Goal: Information Seeking & Learning: Check status

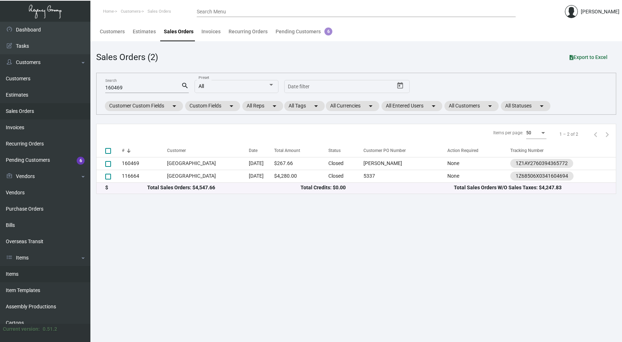
click at [31, 266] on link "Items" at bounding box center [45, 274] width 90 height 16
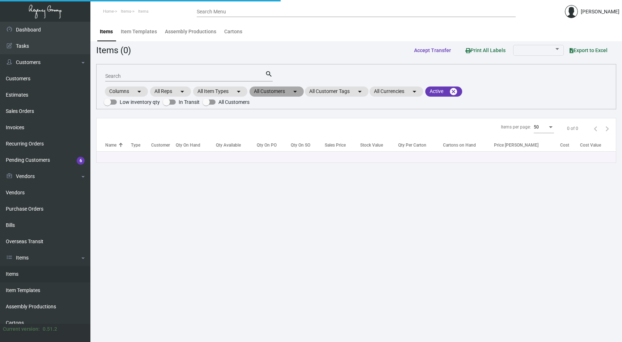
click at [293, 95] on mat-icon "arrow_drop_down" at bounding box center [295, 91] width 9 height 9
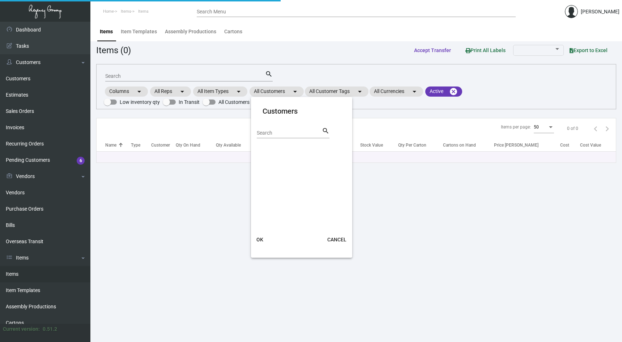
click at [281, 131] on input "Search" at bounding box center [289, 133] width 65 height 6
type input "four seasons"
click at [260, 244] on button "OK" at bounding box center [259, 239] width 23 height 13
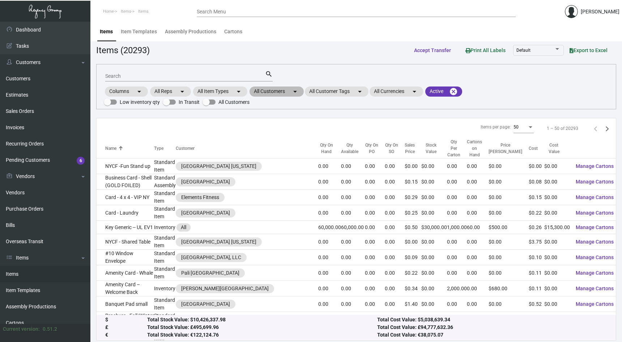
click at [289, 95] on mat-chip "All Customers arrow_drop_down" at bounding box center [276, 91] width 54 height 10
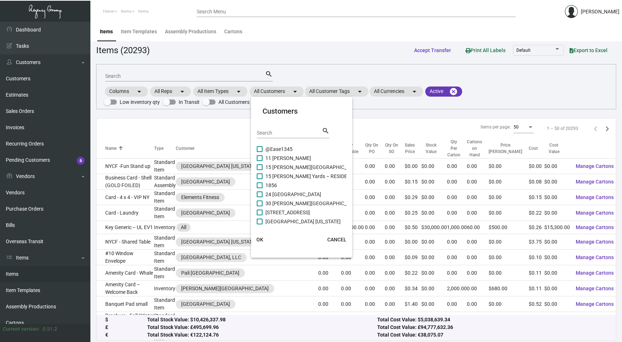
click at [286, 129] on div "Search" at bounding box center [289, 132] width 65 height 11
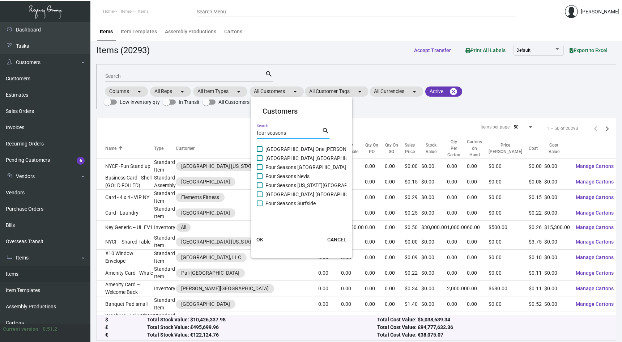
type input "four seasons"
click at [263, 201] on label "Four Seasons Surfside" at bounding box center [286, 203] width 59 height 9
click at [260, 206] on input "Four Seasons Surfside" at bounding box center [259, 206] width 0 height 0
checkbox input "true"
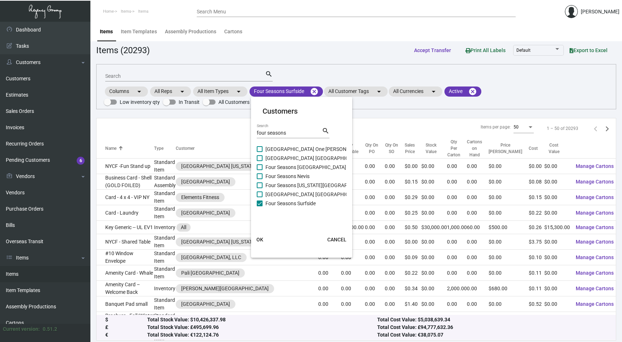
click at [261, 235] on button "OK" at bounding box center [259, 239] width 23 height 13
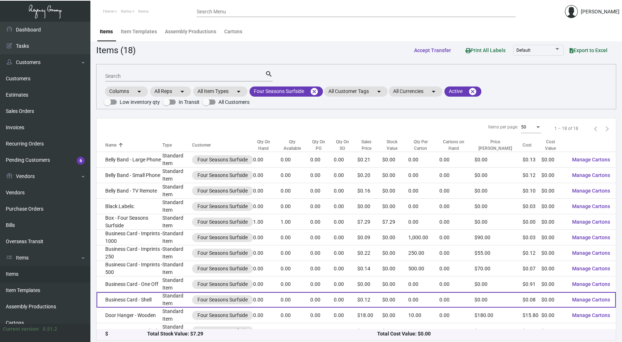
click at [148, 295] on td "Business Card - Shell" at bounding box center [130, 300] width 66 height 16
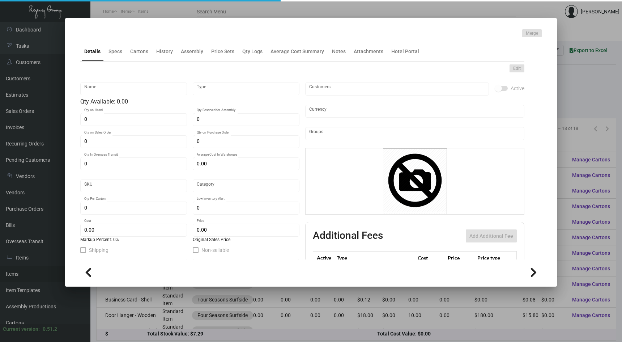
type input "Business Card - Shell"
type input "Standard Item"
type input "$ 0.00"
type input "640-Business Card-29"
type input "Standard"
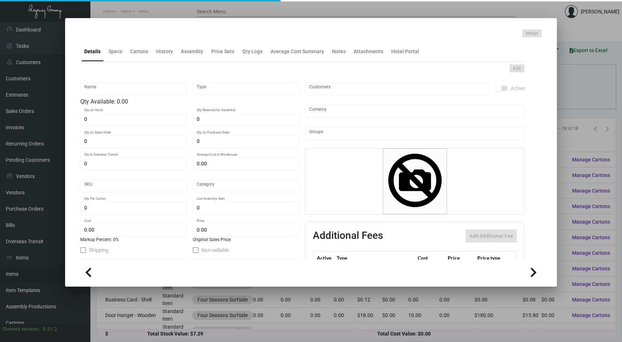
type input "$ 0.0763"
type input "$ 0.12"
checkbox input "true"
type input "United States Dollar $"
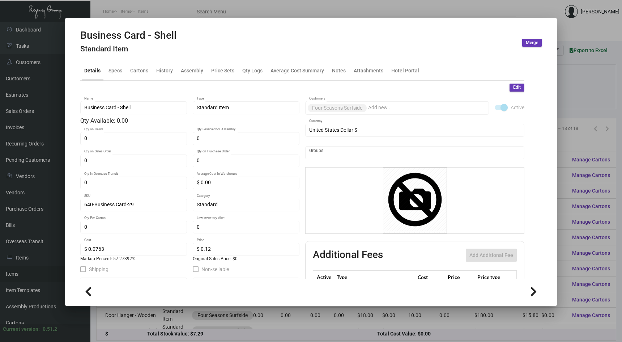
click at [117, 59] on mat-tab-group "Details Specs Cartons History Assembly Price Sets Qty Logs Average Cost Summary…" at bounding box center [302, 167] width 461 height 222
click at [158, 71] on div "History" at bounding box center [164, 71] width 17 height 8
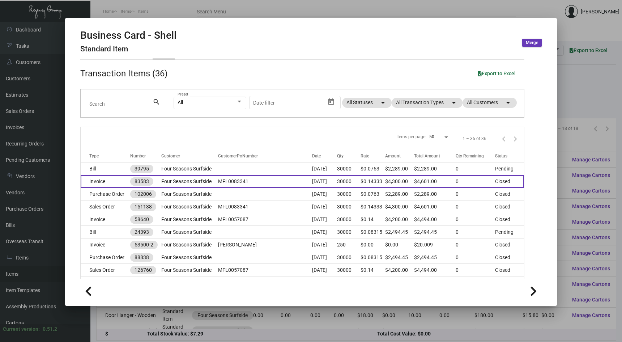
scroll to position [24, 0]
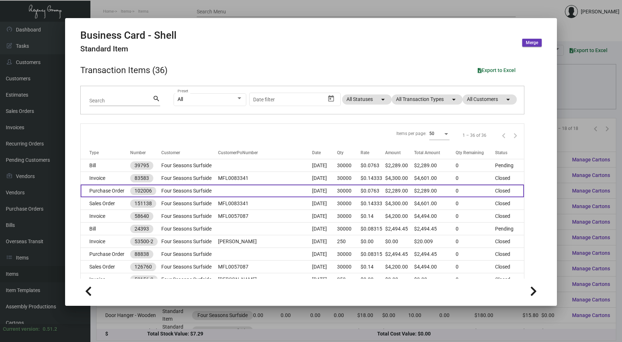
click at [192, 193] on td "Four Seasons Surfside" at bounding box center [189, 190] width 57 height 13
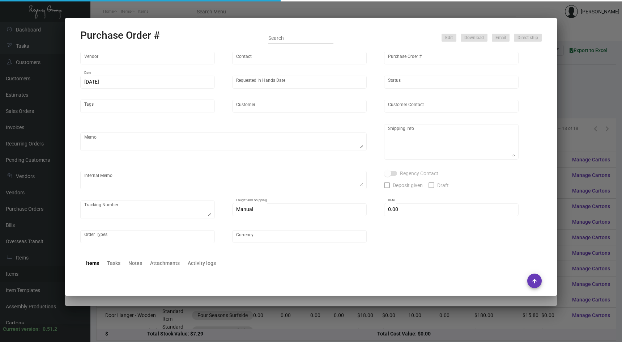
type input "BCT Illinois"
type input "Tom McNeany"
type input "102006"
type input "11/5/2023"
type input "11/20/2023"
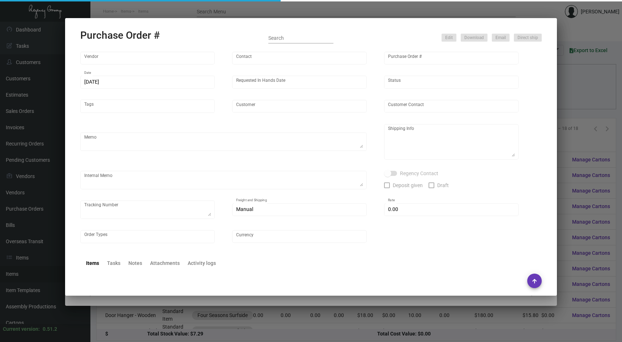
type input "Four Seasons Surfside"
type input "Karishma Huda"
type textarea "Please rush the production of these shells. Thanks!"
type textarea "Please keep in house for future imprints"
type input "$ 0.00"
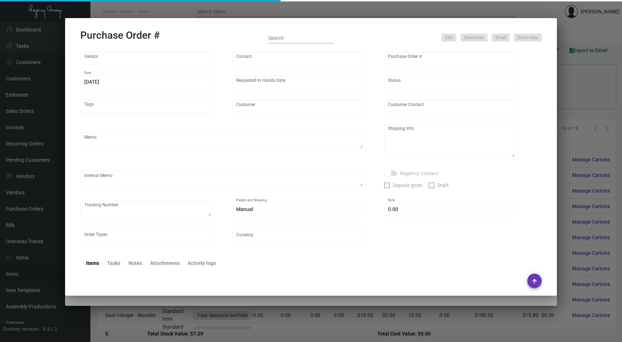
type input "United States Dollar $"
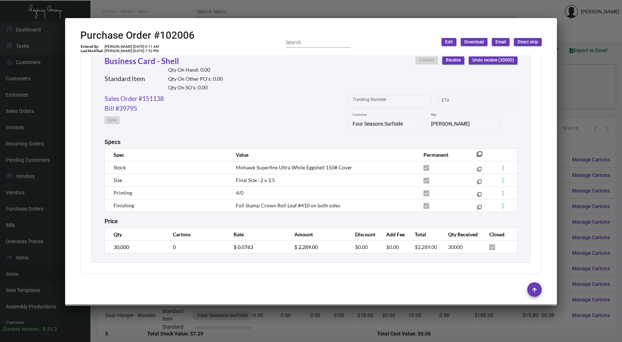
scroll to position [346, 0]
drag, startPoint x: 162, startPoint y: 35, endPoint x: 198, endPoint y: 34, distance: 36.2
click at [198, 34] on div "Purchase Order #102006 Entered By: Cassandra Williams 11/6/23, 6:11 AM Last Mod…" at bounding box center [310, 42] width 461 height 26
click at [167, 34] on h2 "Purchase Order #102006" at bounding box center [137, 35] width 114 height 12
drag, startPoint x: 161, startPoint y: 34, endPoint x: 211, endPoint y: 33, distance: 50.3
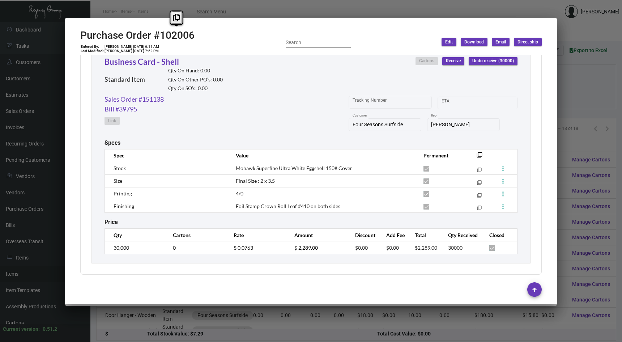
click at [211, 33] on div "Purchase Order #102006 Entered By: Cassandra Williams 11/6/23, 6:11 AM Last Mod…" at bounding box center [310, 42] width 461 height 26
copy h2 "102006"
drag, startPoint x: 170, startPoint y: 97, endPoint x: 144, endPoint y: 97, distance: 26.4
click at [144, 97] on div "Sales Order #151138 Bill #39795 Link Tracking Number Start date – ETA Four Seas…" at bounding box center [310, 116] width 413 height 45
copy link "151138"
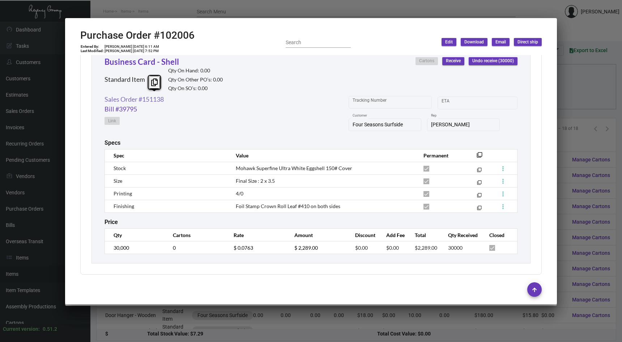
click at [134, 95] on link "Sales Order #151138" at bounding box center [133, 99] width 59 height 10
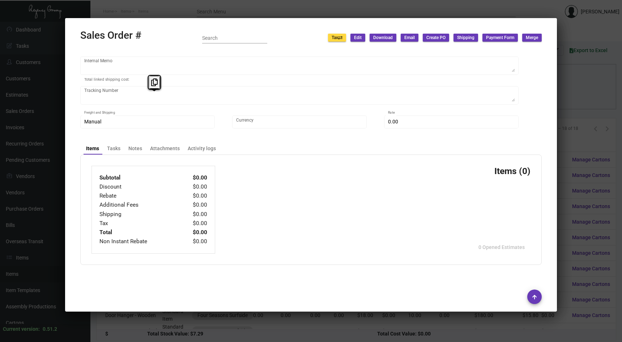
type input "Four Seasons Surfside"
type input "Accounts Payable"
type input "151138"
type input "11/5/2023"
type input "Max Nesser"
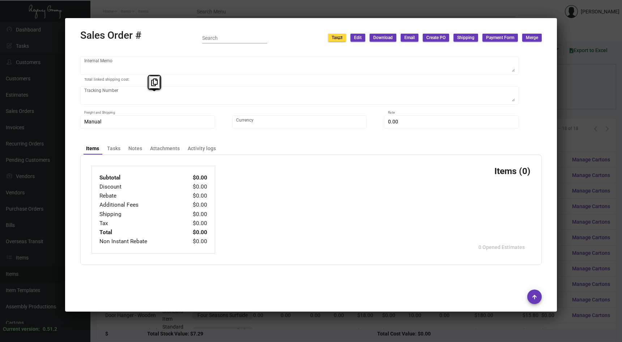
type input "Karishma Huda"
type textarea "Please keep in house for future imprints"
type input "MFL0083341"
type input "United States Dollar $"
type input "$ 0.00"
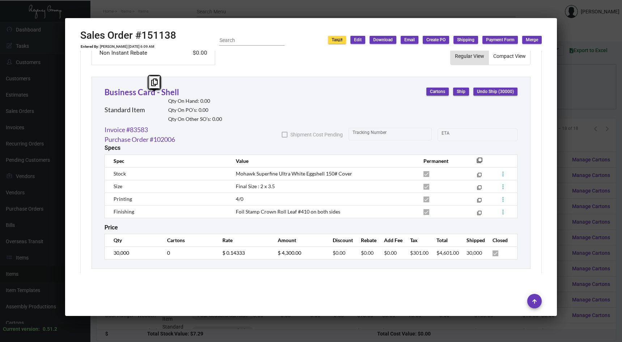
scroll to position [376, 0]
click at [581, 179] on div at bounding box center [311, 171] width 622 height 342
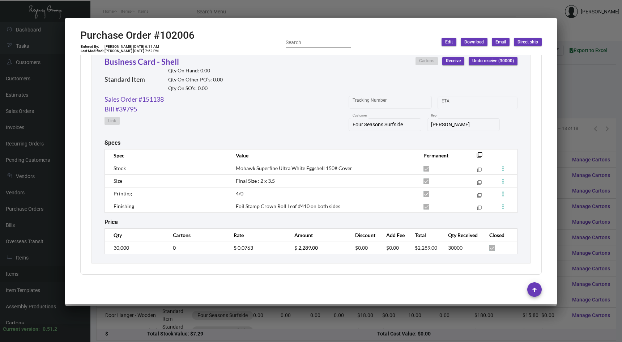
click at [603, 127] on div at bounding box center [311, 171] width 622 height 342
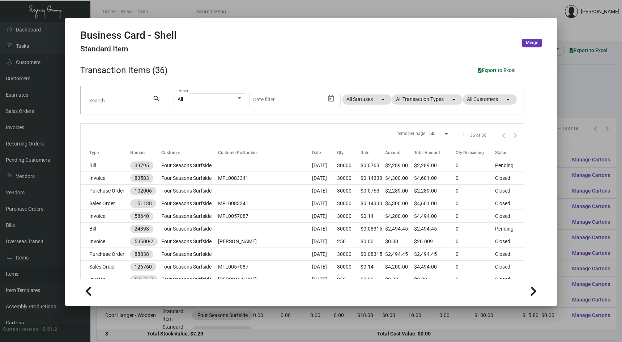
click at [591, 99] on div at bounding box center [311, 171] width 622 height 342
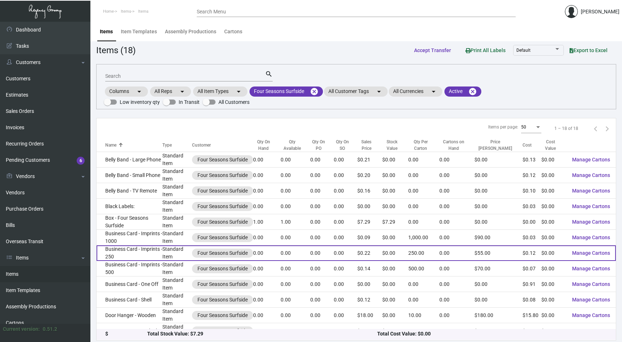
click at [158, 247] on td "Business Card - Imprints - 250" at bounding box center [130, 253] width 66 height 16
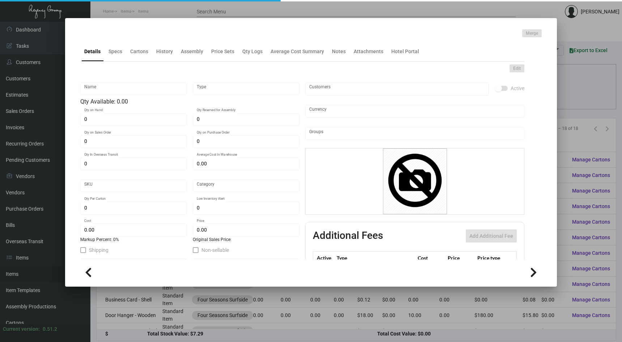
type input "Business Card - Imprints - 250"
type input "Standard Item"
type input "$ 0.00"
type input "640-Business Card-47"
type input "Standard"
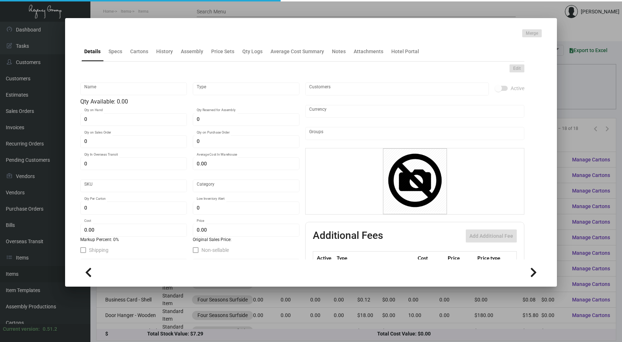
type input "250"
type input "$ 0.12"
type input "$ 0.22"
checkbox input "true"
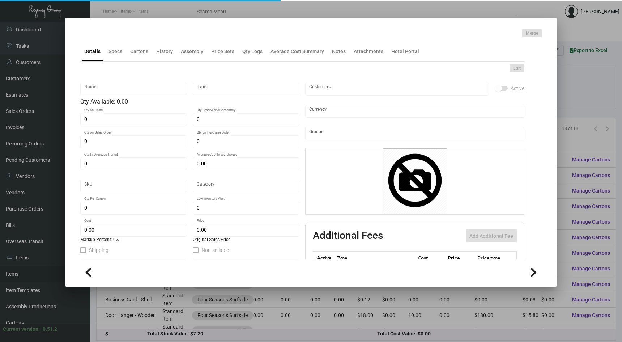
type input "United States Dollar $"
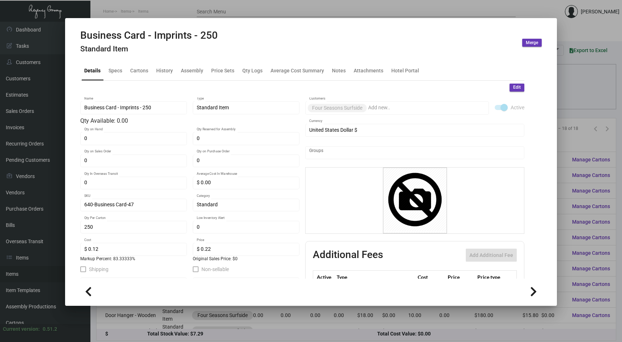
click at [169, 49] on h4 "Standard Item" at bounding box center [148, 48] width 137 height 9
click at [162, 70] on div "History" at bounding box center [164, 71] width 17 height 8
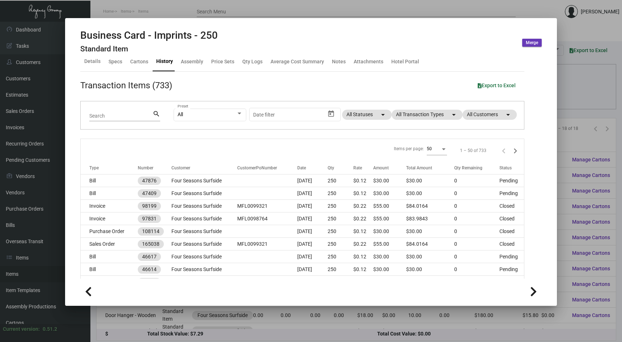
scroll to position [12, 0]
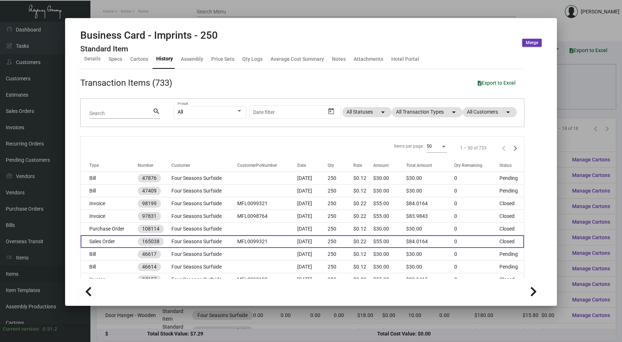
click at [202, 240] on td "Four Seasons Surfside" at bounding box center [203, 241] width 65 height 13
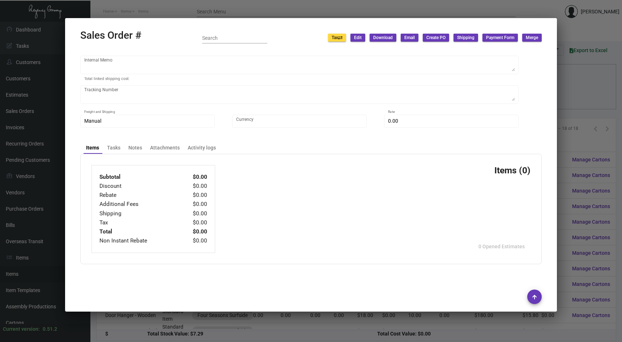
type input "Four Seasons Surfside"
type input "Accounts Payable"
type input "165038"
type input "11/1/2024"
type input "Ruben Ochoa"
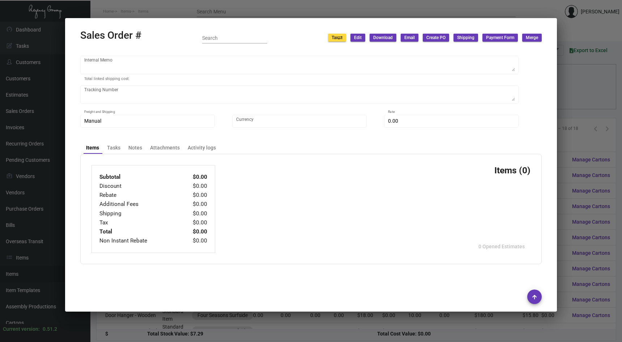
type input "Karishma Huda"
type textarea "Four Seasons Surfside - Karishma Huda 9011 Collins Avenue Surfside, FL, 33154 US"
type input "MFL0099321"
type textarea "11.14 - LABEL PROVIDED 8.35"
type input "United States Dollar $"
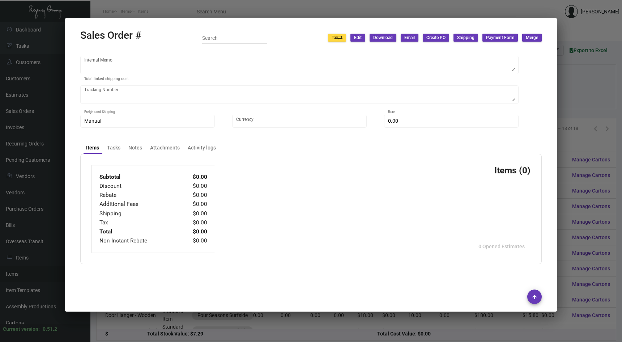
type input "$ 23.52"
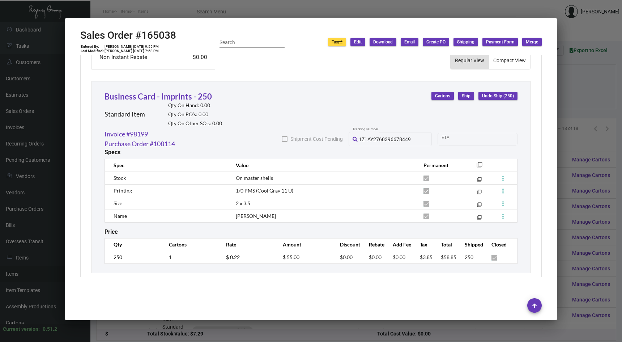
scroll to position [376, 0]
click at [228, 251] on td "$ 0.22" at bounding box center [247, 257] width 57 height 13
click at [582, 138] on div at bounding box center [311, 171] width 622 height 342
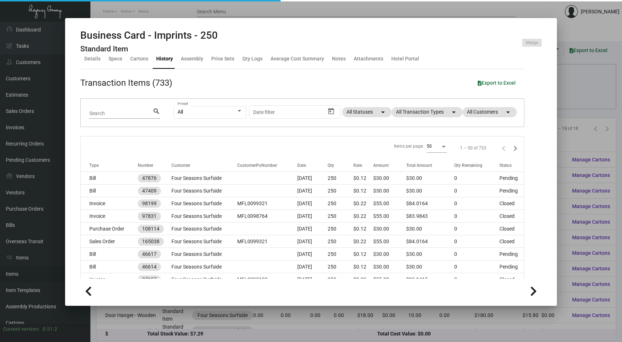
click at [575, 134] on div at bounding box center [311, 171] width 622 height 342
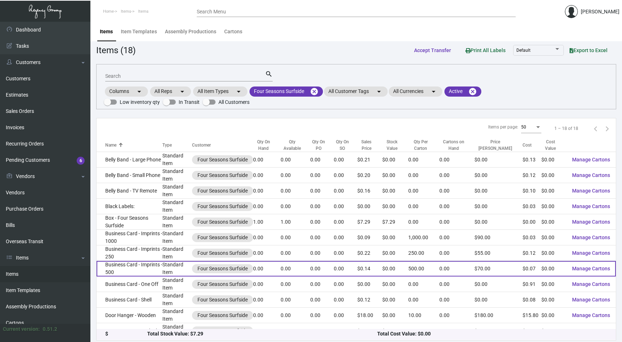
click at [161, 261] on td "Business Card - Imprints - 500" at bounding box center [130, 269] width 66 height 16
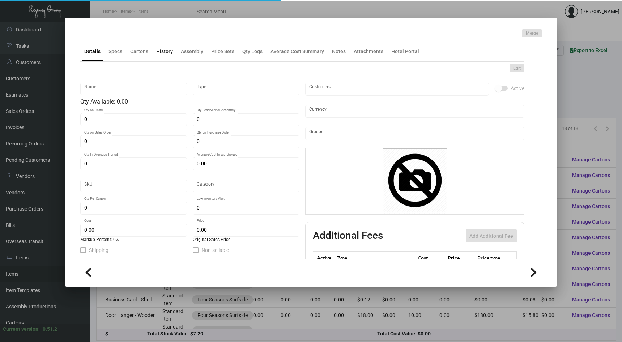
click at [161, 52] on div "History" at bounding box center [164, 52] width 17 height 8
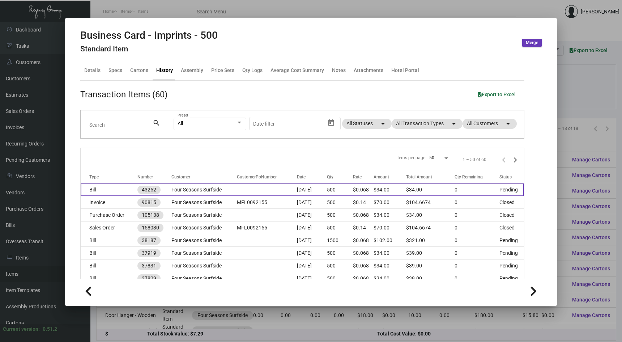
scroll to position [1, 0]
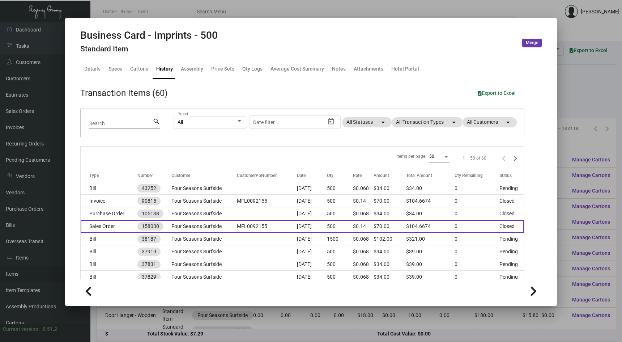
click at [193, 222] on td "Four Seasons Surfside" at bounding box center [203, 226] width 65 height 13
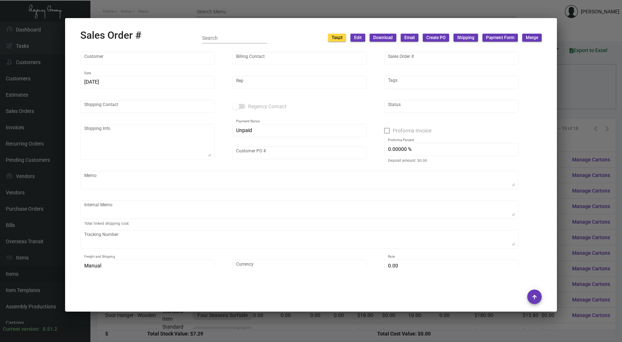
type input "Four Seasons Surfside"
type input "Accounts Payable"
type input "158030"
type input "5/7/2024"
type input "Max Nesser"
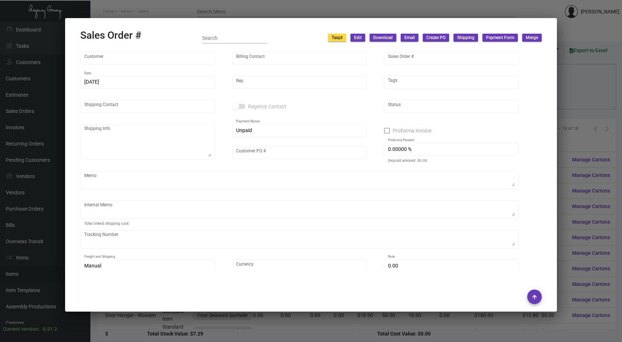
type input "Karishma Huda"
type textarea "Four Seasons Surfside - Karishma Huda 9011 Collins Avenue Surfside, FL, 33154 US"
type input "MFL0092155"
type textarea "5/16/24 Shipped from BCT by UPS Ground Cost $9.28"
type input "United States Dollar $"
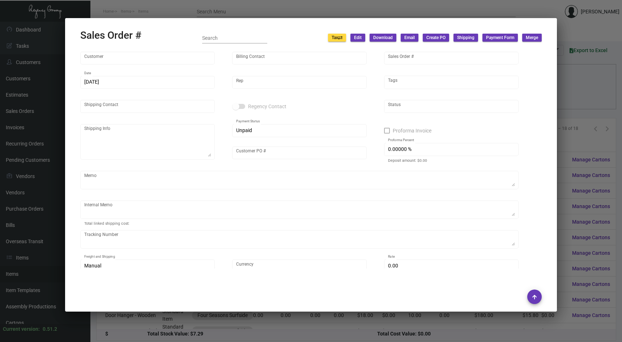
type input "$ 27.82"
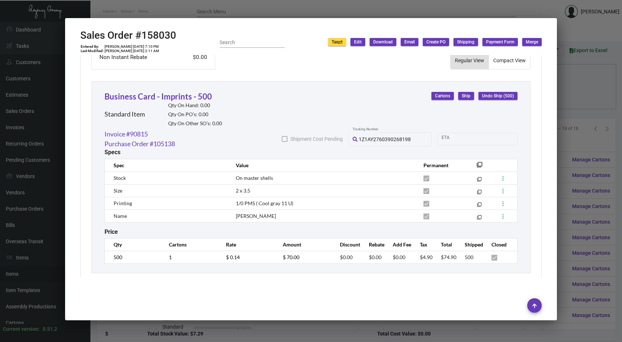
scroll to position [376, 0]
click at [588, 157] on div at bounding box center [311, 171] width 622 height 342
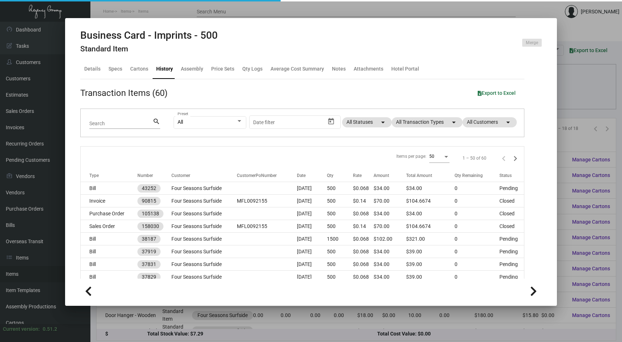
click at [588, 157] on div at bounding box center [311, 171] width 622 height 342
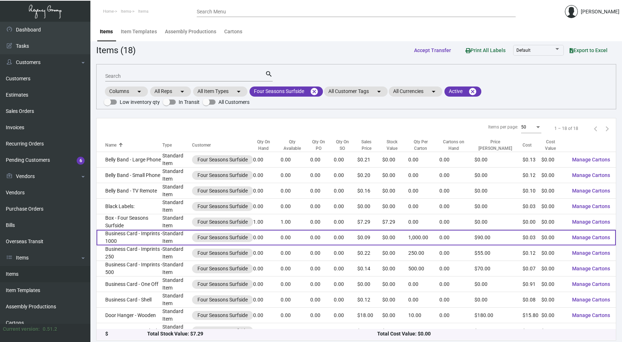
click at [143, 231] on td "Business Card - Imprints - 1000" at bounding box center [130, 238] width 66 height 16
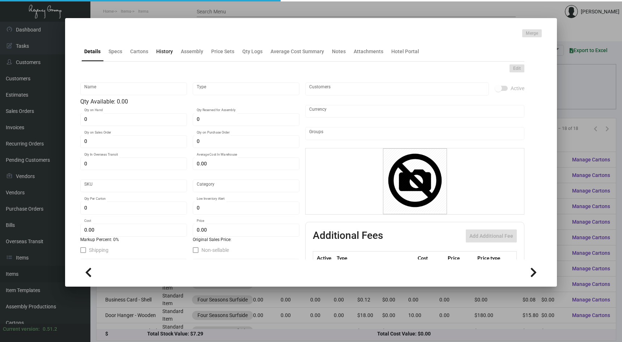
click at [164, 54] on div "History" at bounding box center [164, 52] width 17 height 8
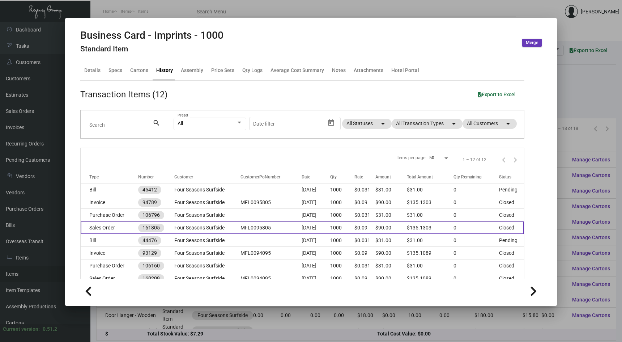
click at [195, 225] on td "Four Seasons Surfside" at bounding box center [207, 227] width 66 height 13
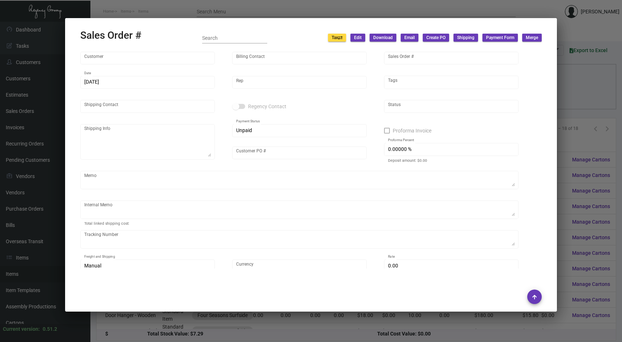
type input "Four Seasons Surfside"
type input "Accounts Payable"
type input "161805"
type input "8/12/2024"
type input "Max Nesser"
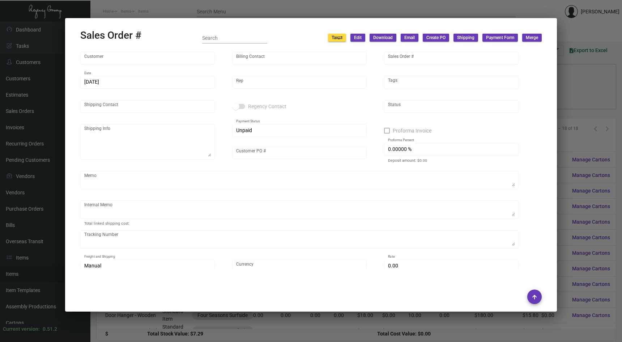
type input "Karishma Huda"
type textarea "Four Seasons Surfside - Karishma Huda 9011 Collins Avenue Surfside, FL, 33154 US"
type input "MFL0095805"
type textarea "8/19/24 Shipped from BCT by UPS Ground Cost $9.29"
type input "United States Dollar $"
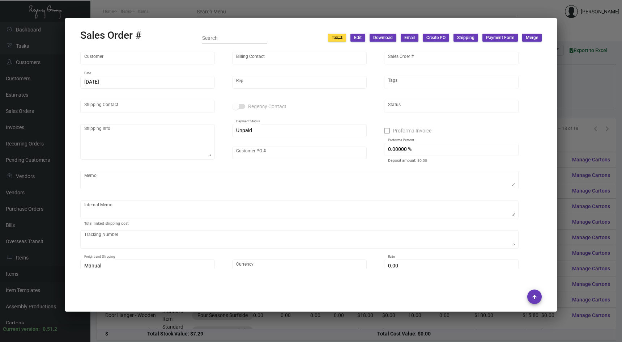
type input "$ 36.29"
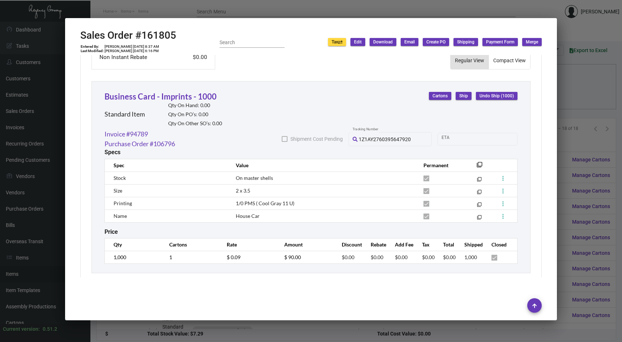
scroll to position [376, 0]
